Goal: Task Accomplishment & Management: Use online tool/utility

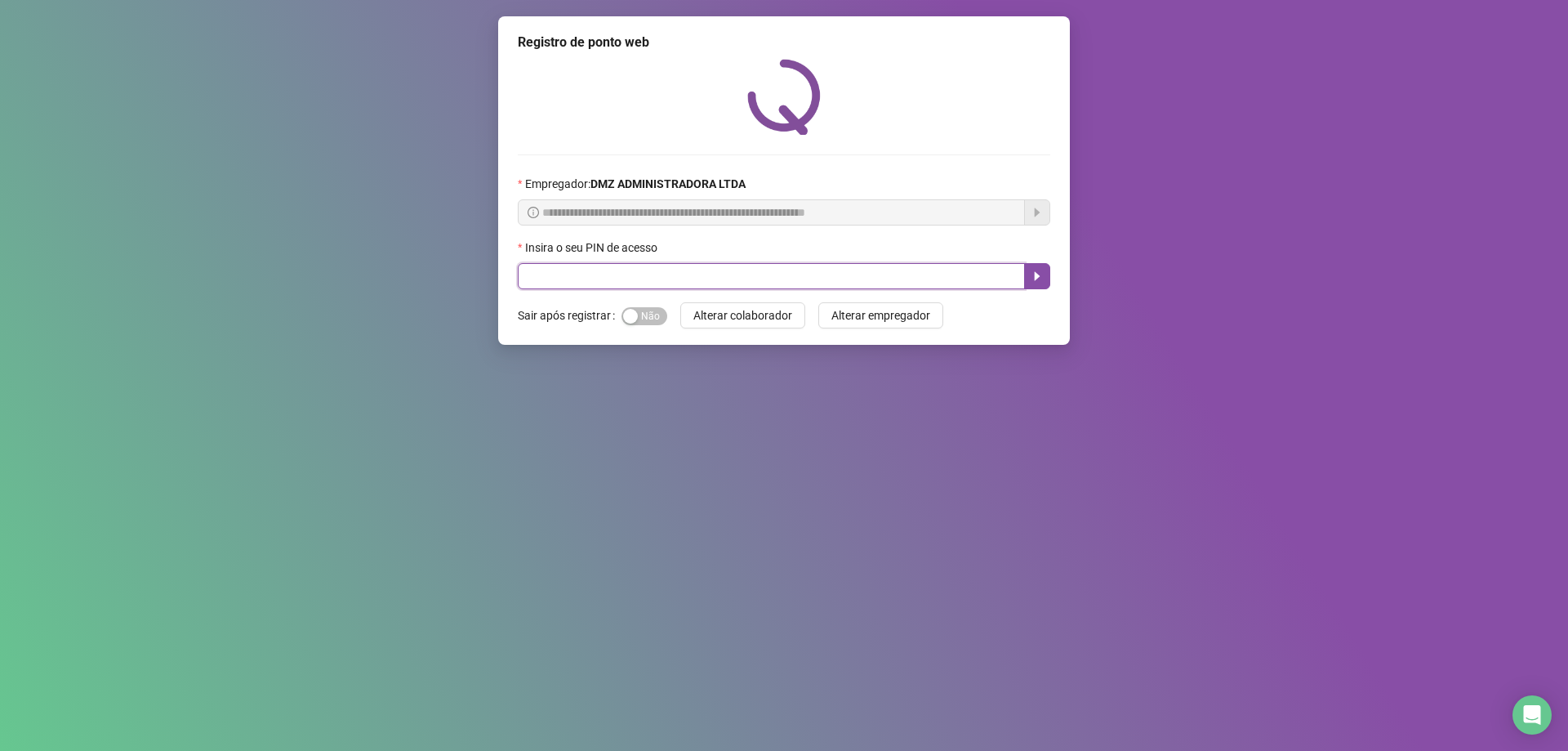
click at [544, 270] on input "text" at bounding box center [771, 276] width 507 height 26
type input "*****"
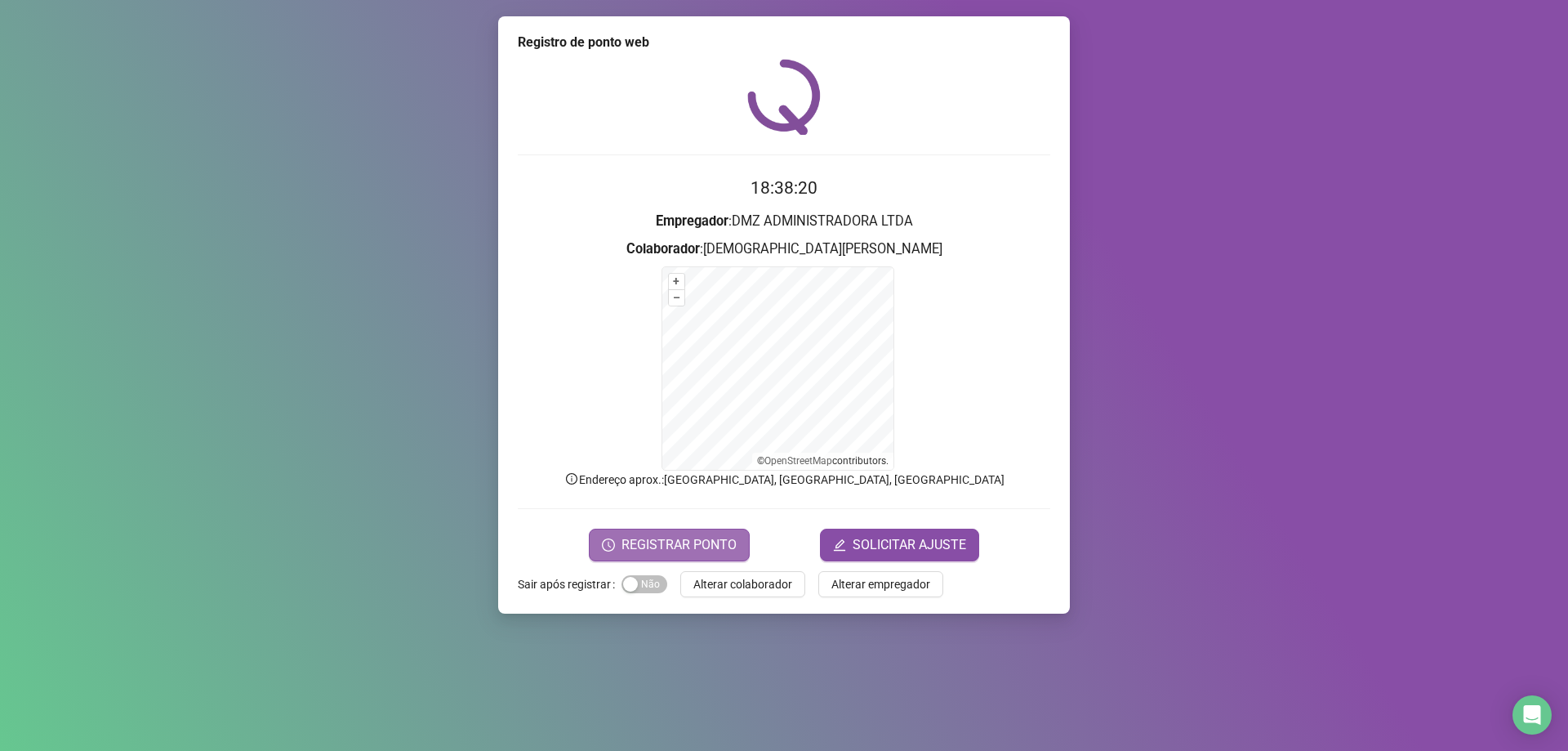
click at [679, 540] on span "REGISTRAR PONTO" at bounding box center [678, 544] width 115 height 19
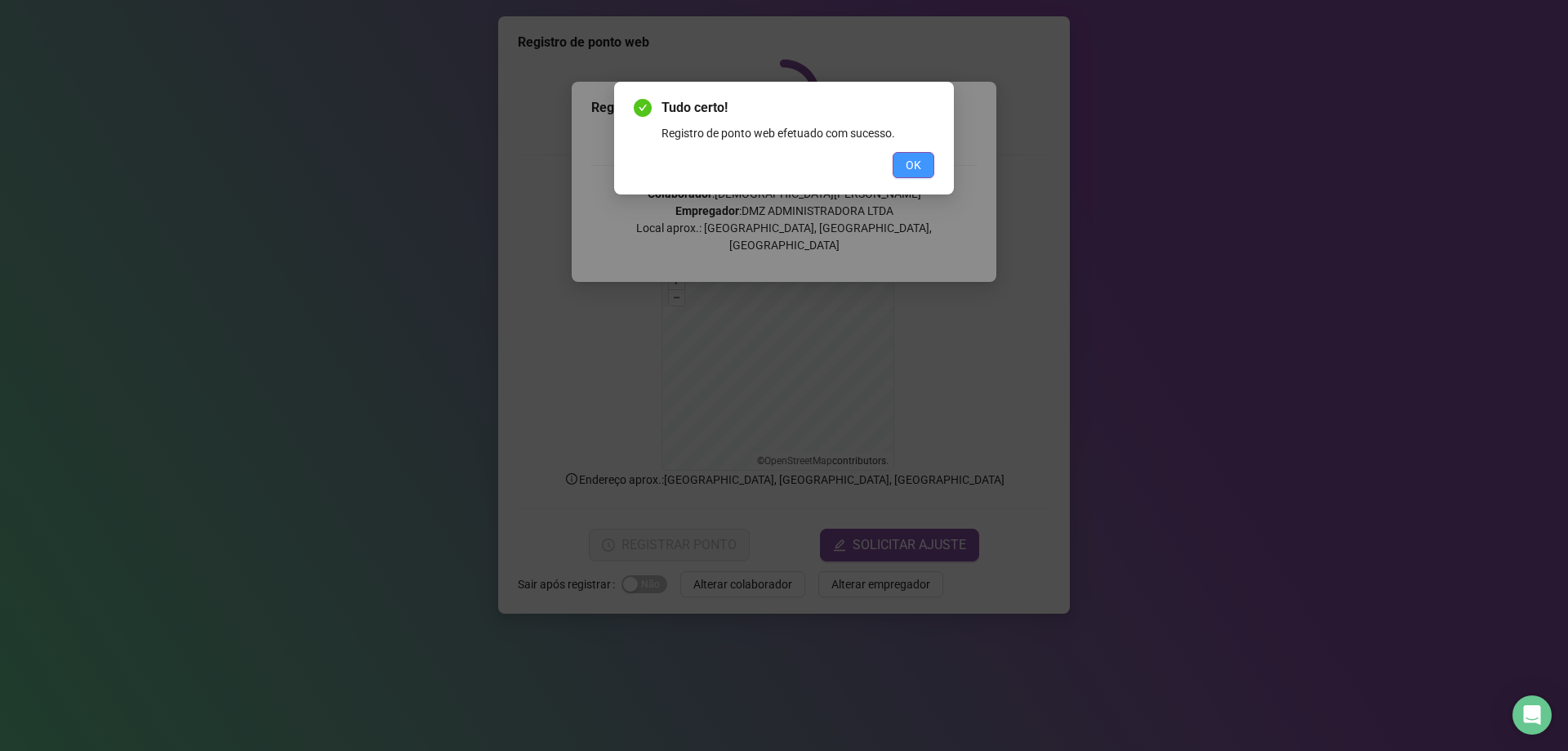
click at [920, 173] on span "OK" at bounding box center [914, 165] width 16 height 18
